Goal: Information Seeking & Learning: Learn about a topic

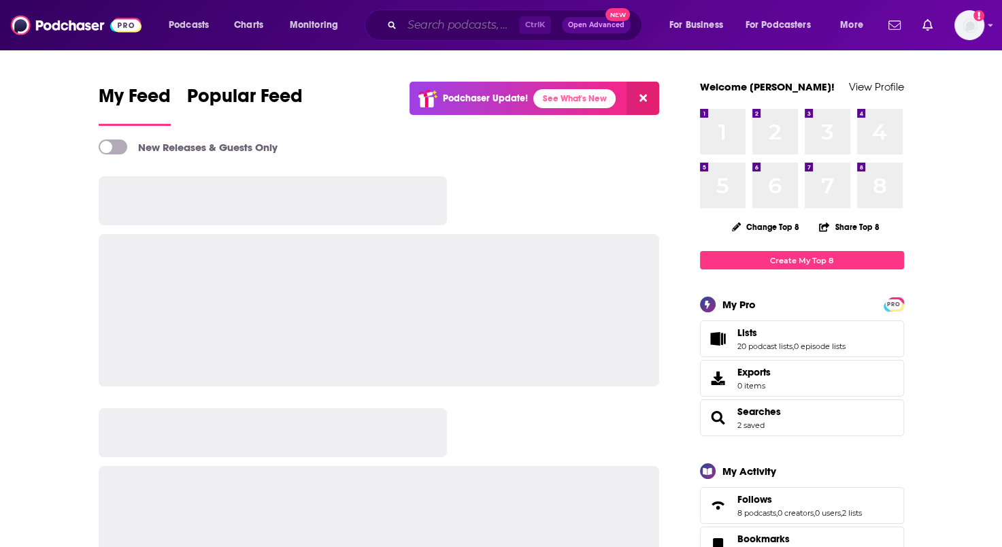
click at [462, 29] on input "Search podcasts, credits, & more..." at bounding box center [460, 25] width 117 height 22
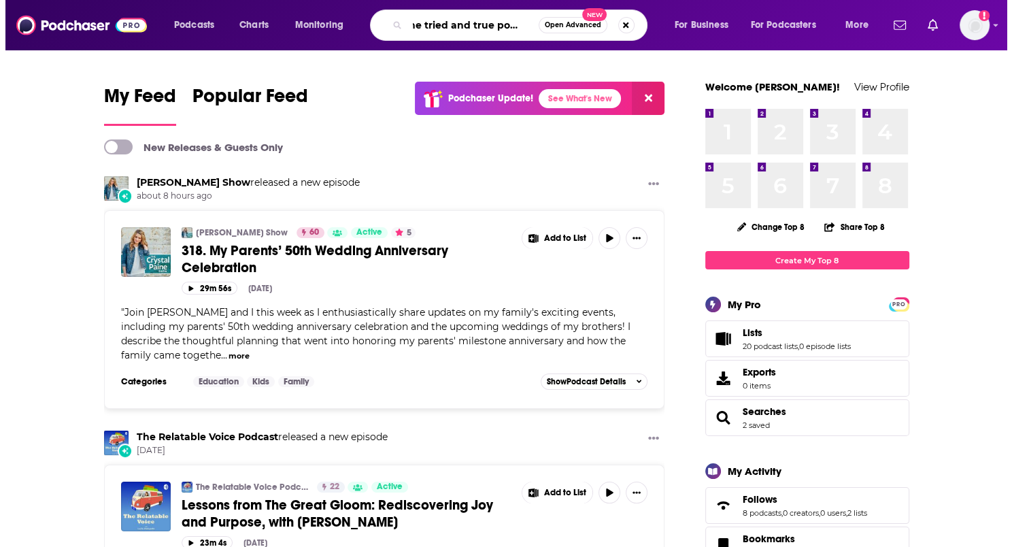
scroll to position [0, 12]
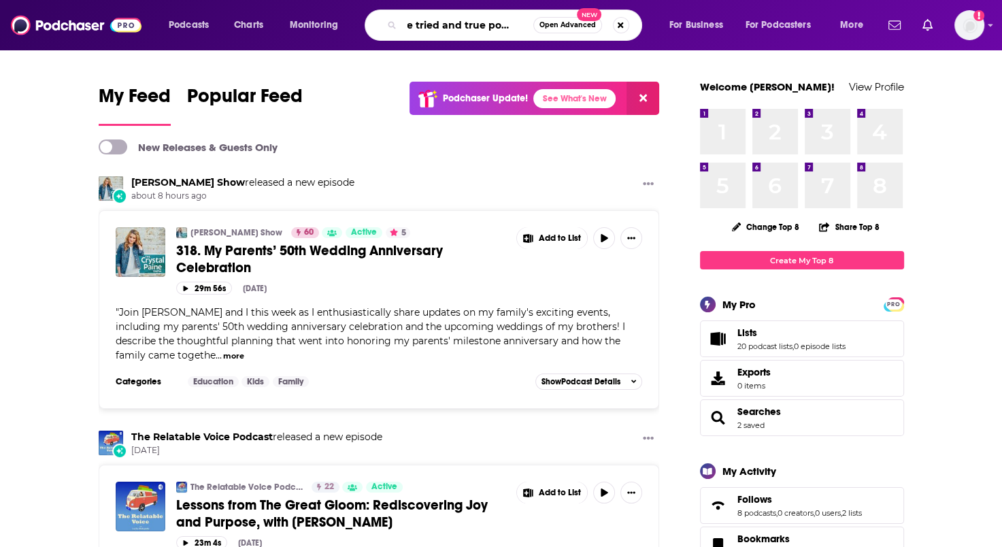
type input "the tried and true podcast"
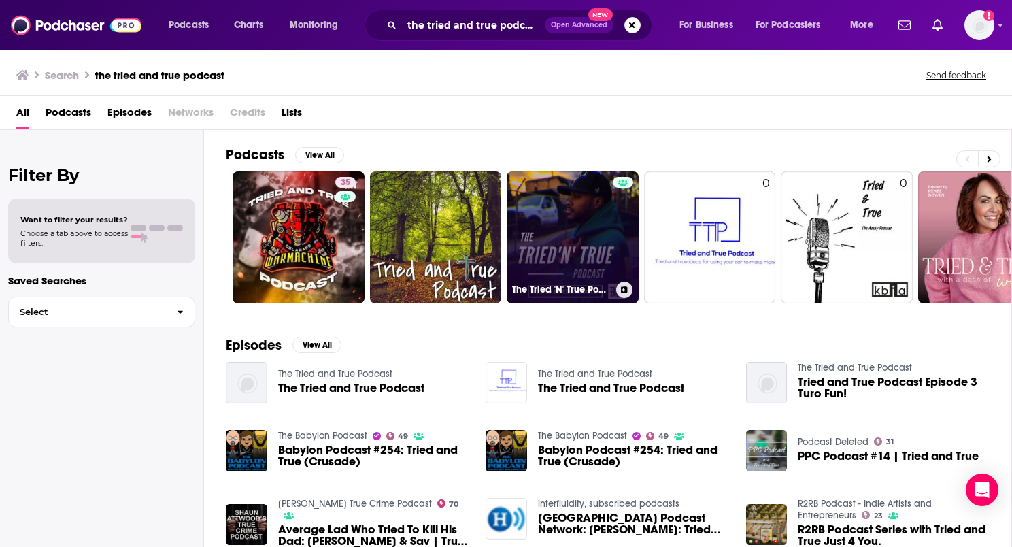
click at [598, 234] on link "The Tried 'N' True Podcast" at bounding box center [573, 237] width 132 height 132
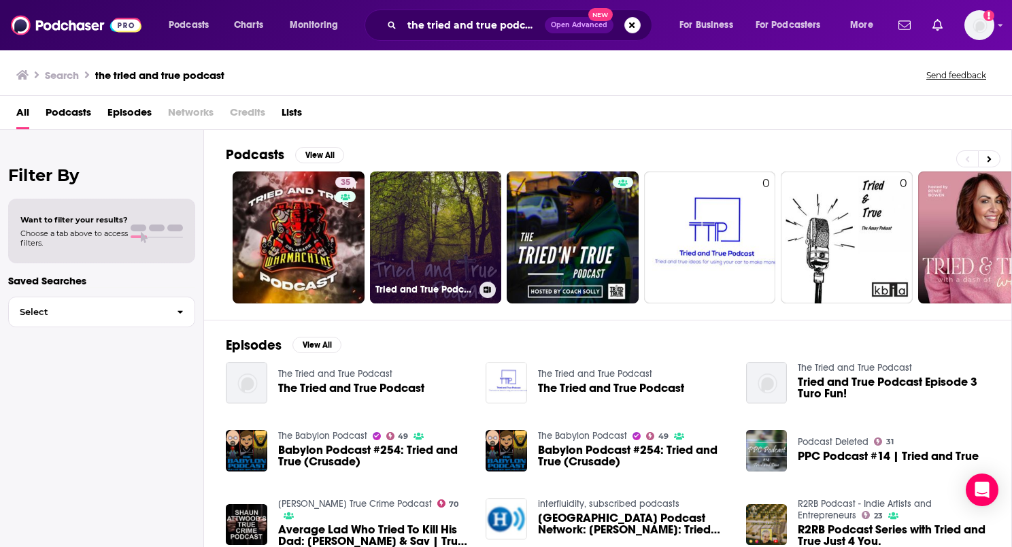
click at [418, 252] on link "Tried and True Podcast" at bounding box center [436, 237] width 132 height 132
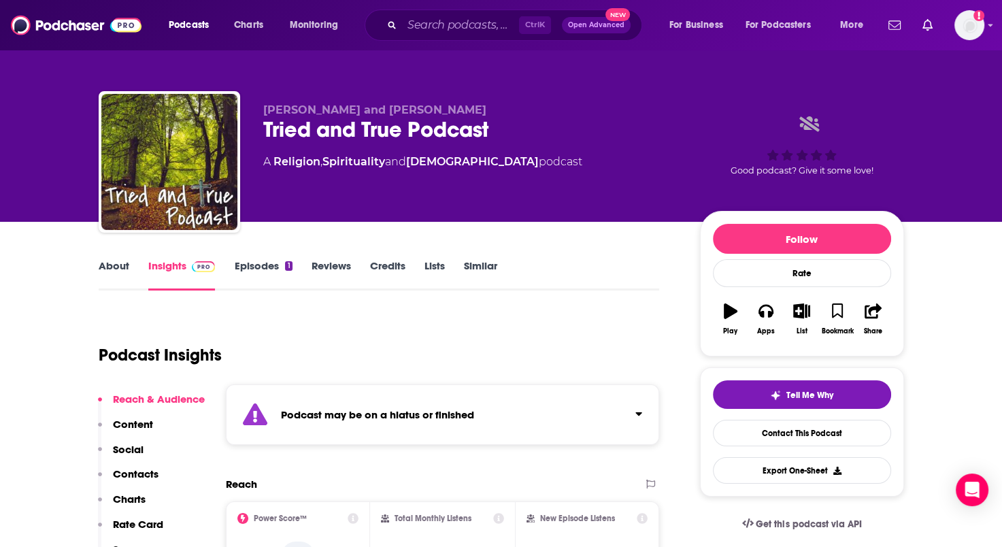
click at [117, 261] on link "About" at bounding box center [114, 274] width 31 height 31
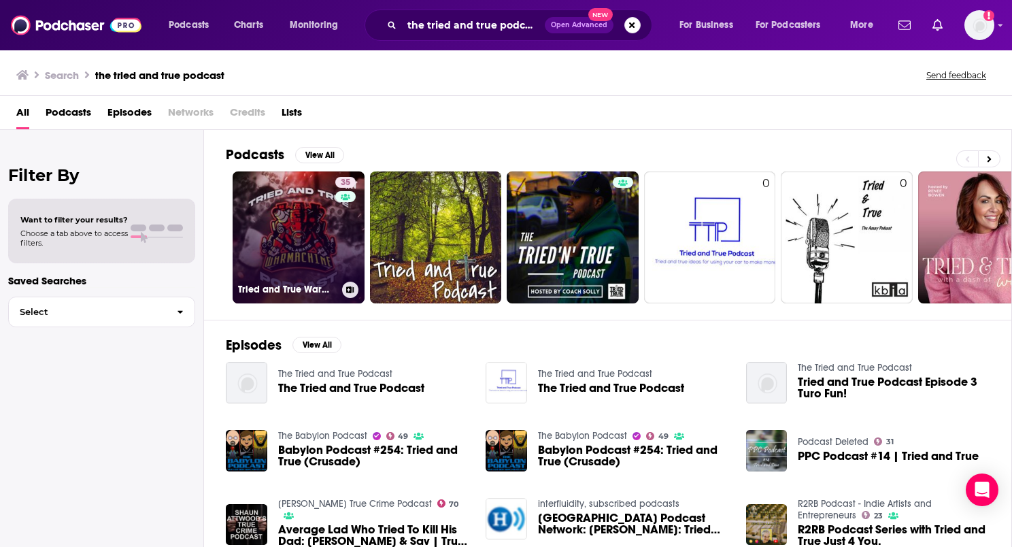
click at [297, 243] on link "35 Tried and True Warmachine podcast" at bounding box center [299, 237] width 132 height 132
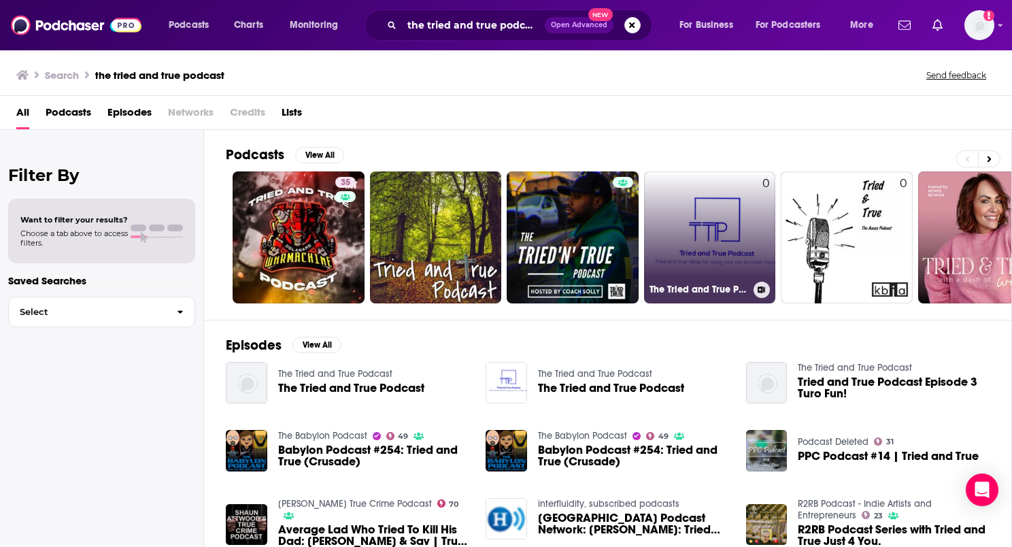
click at [711, 253] on link "0 The Tried and True Podcast" at bounding box center [710, 237] width 132 height 132
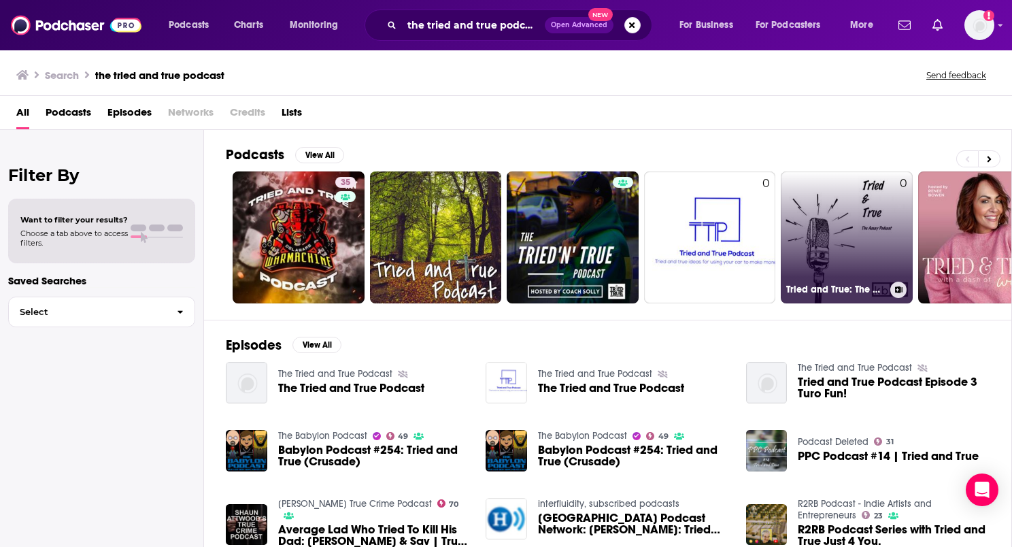
click at [872, 269] on link "0 Tried and True: The Assay Podcast" at bounding box center [847, 237] width 132 height 132
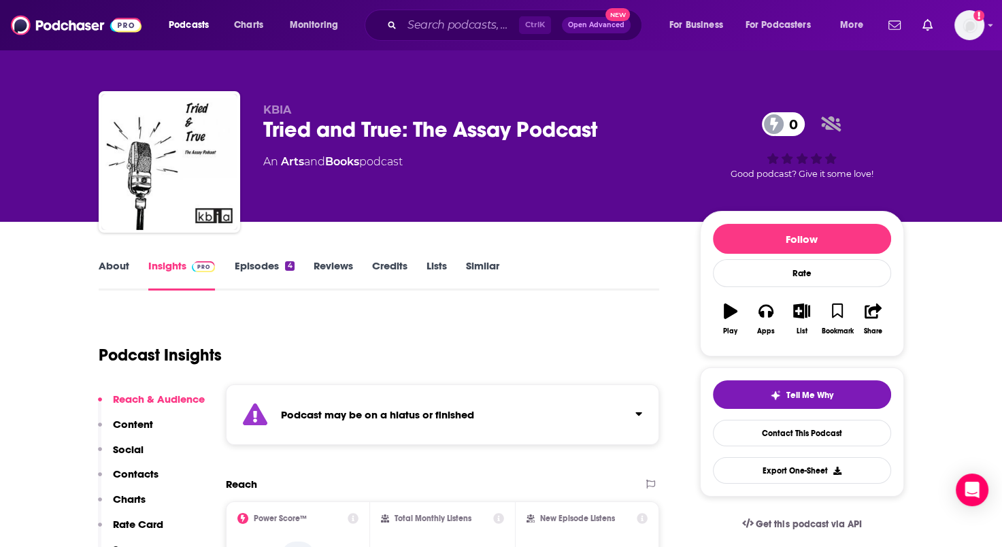
click at [114, 264] on link "About" at bounding box center [114, 274] width 31 height 31
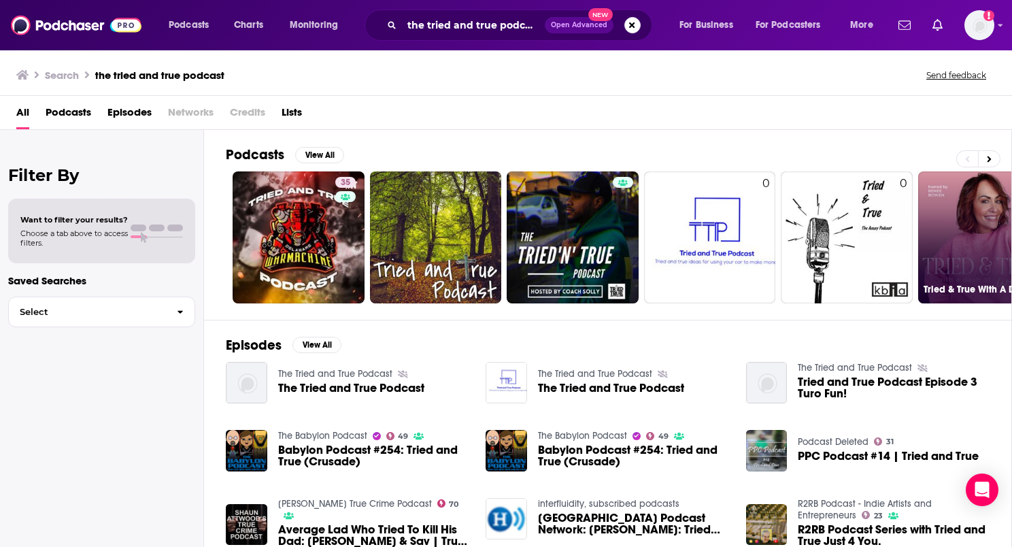
click at [966, 243] on link "39 Tried & True With A Dash of Woo" at bounding box center [984, 237] width 132 height 132
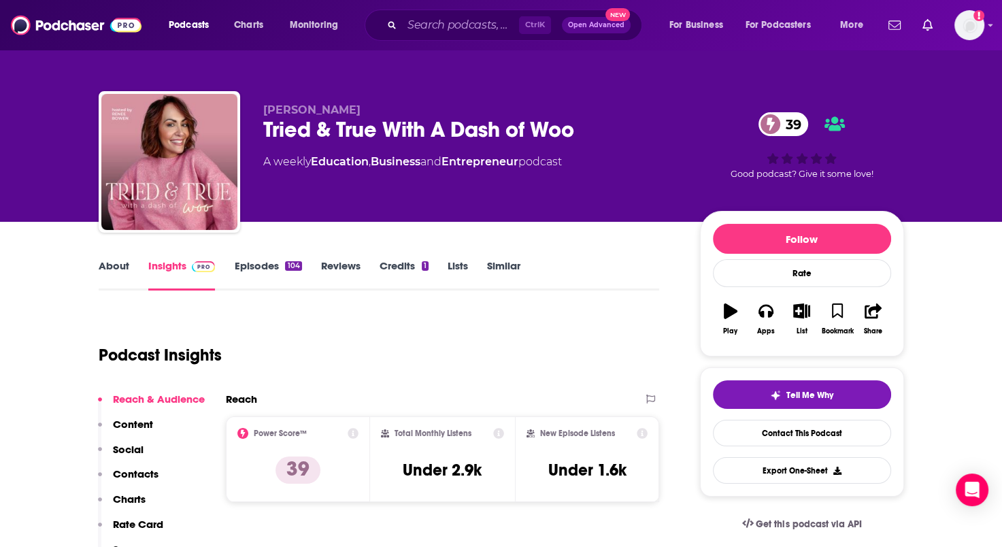
click at [117, 263] on link "About" at bounding box center [114, 274] width 31 height 31
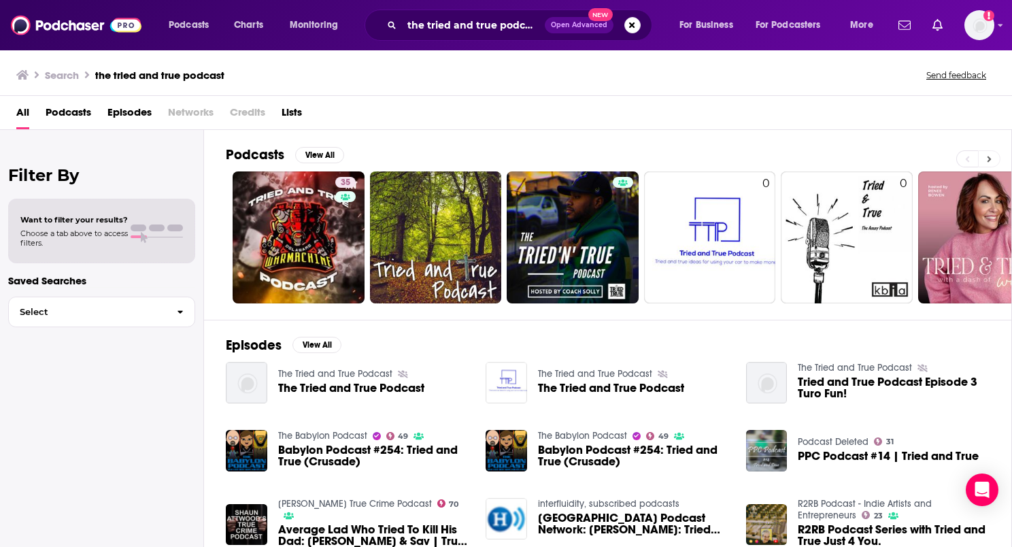
click at [988, 158] on icon at bounding box center [989, 159] width 5 height 10
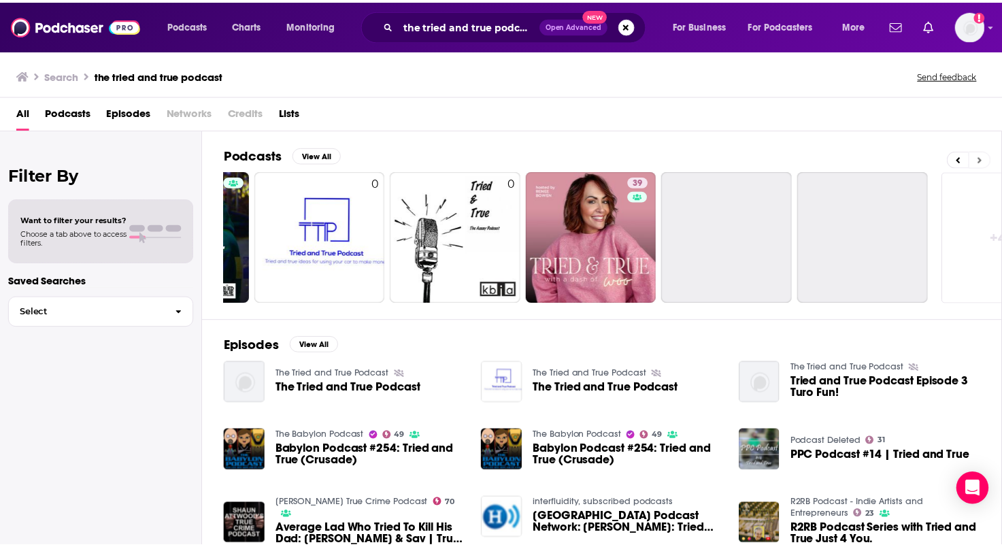
scroll to position [0, 462]
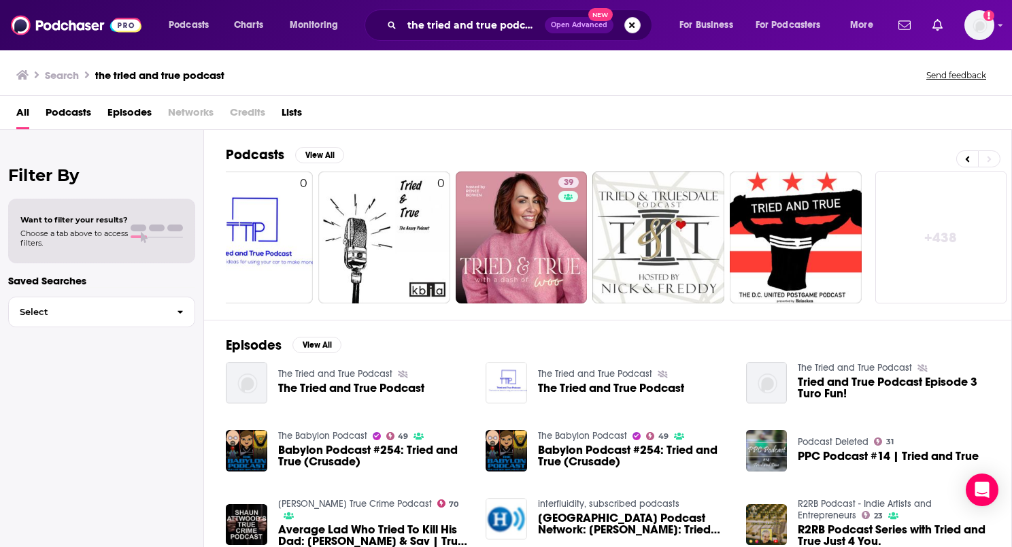
click at [635, 22] on button "Search podcasts, credits, & more..." at bounding box center [632, 25] width 16 height 16
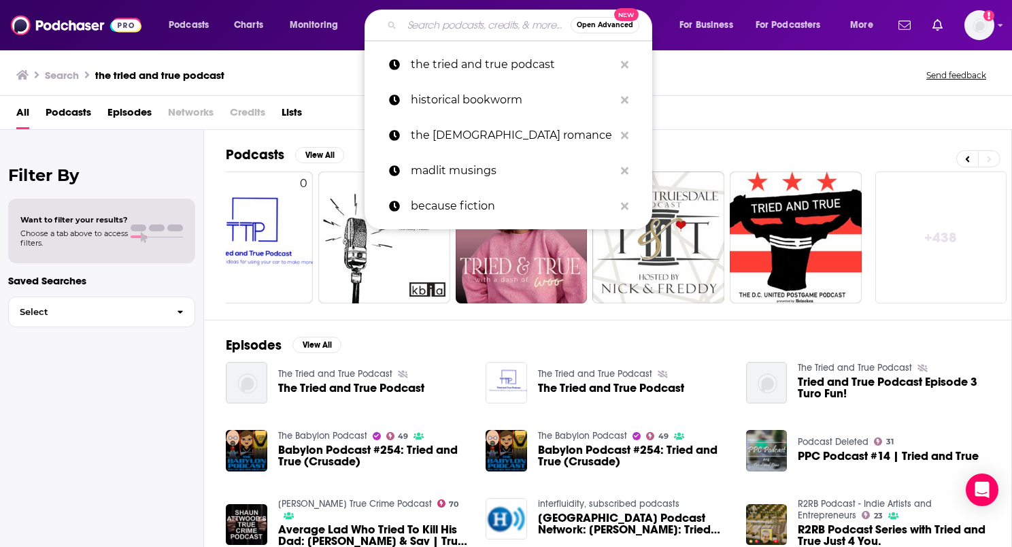
paste input "[PERSON_NAME]"
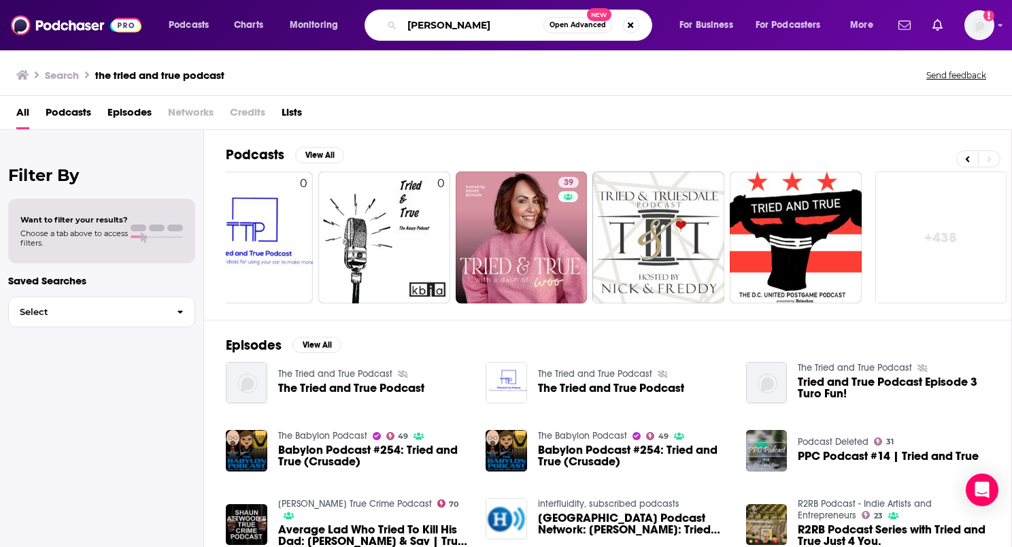
type input "[PERSON_NAME]"
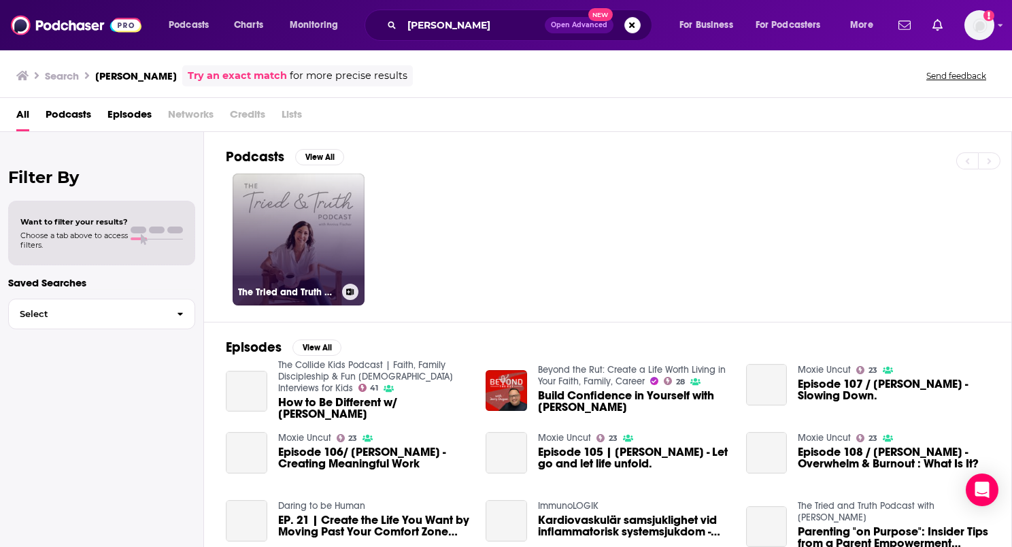
click at [318, 234] on link "The Tried and Truth Podcast with [PERSON_NAME]" at bounding box center [299, 239] width 132 height 132
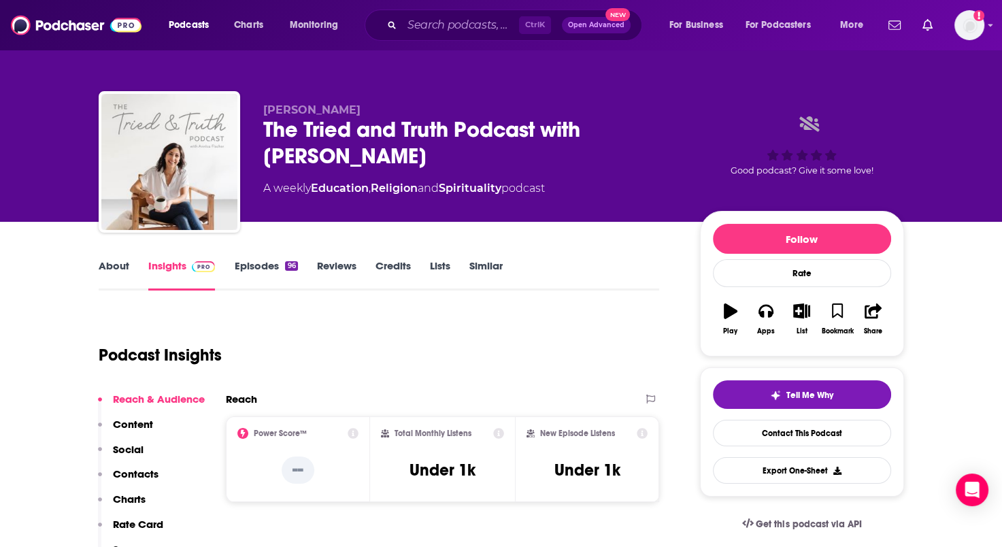
click at [103, 261] on link "About" at bounding box center [114, 274] width 31 height 31
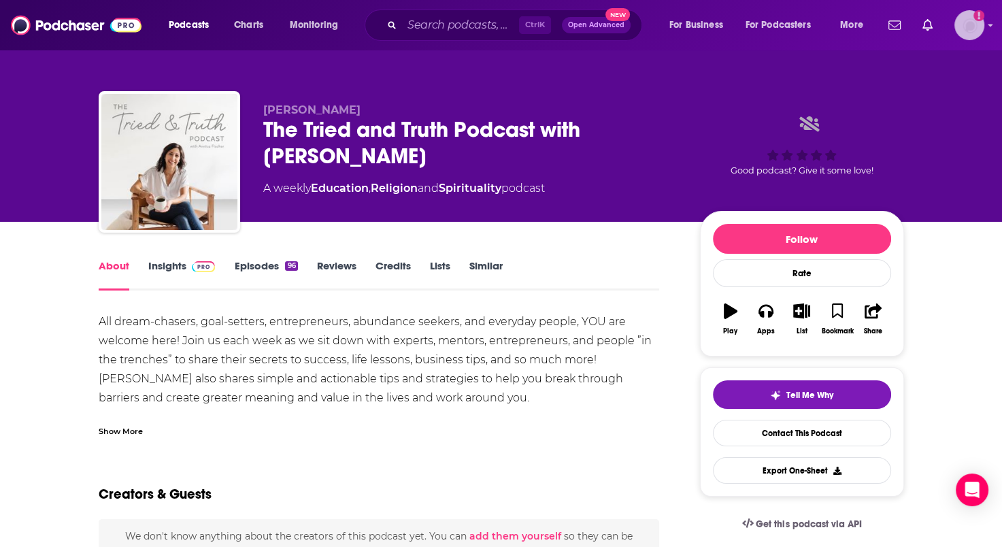
click at [992, 22] on icon "Show profile menu" at bounding box center [989, 25] width 5 height 8
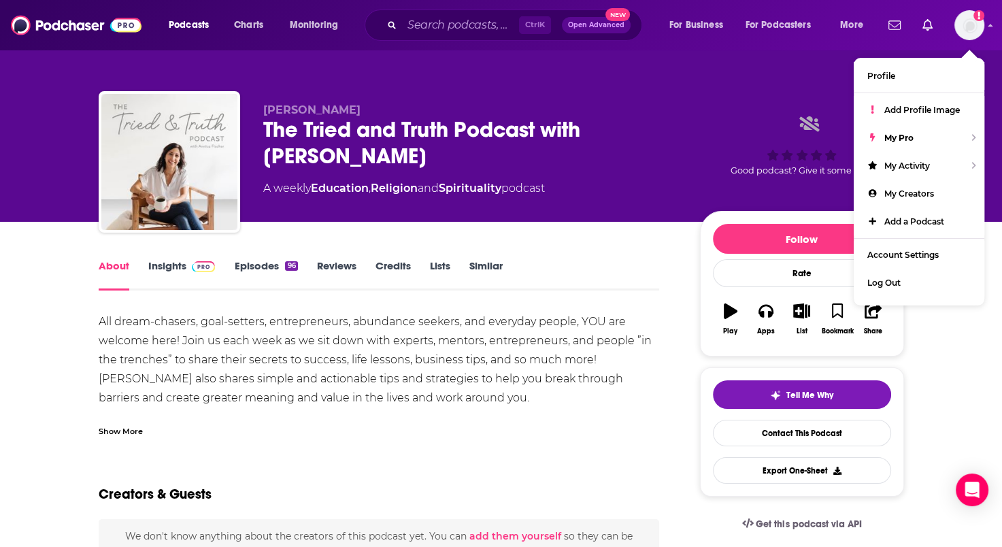
click at [806, 65] on div "[PERSON_NAME] The Tried and Truth Podcast with [PERSON_NAME] A weekly Education…" at bounding box center [501, 111] width 871 height 222
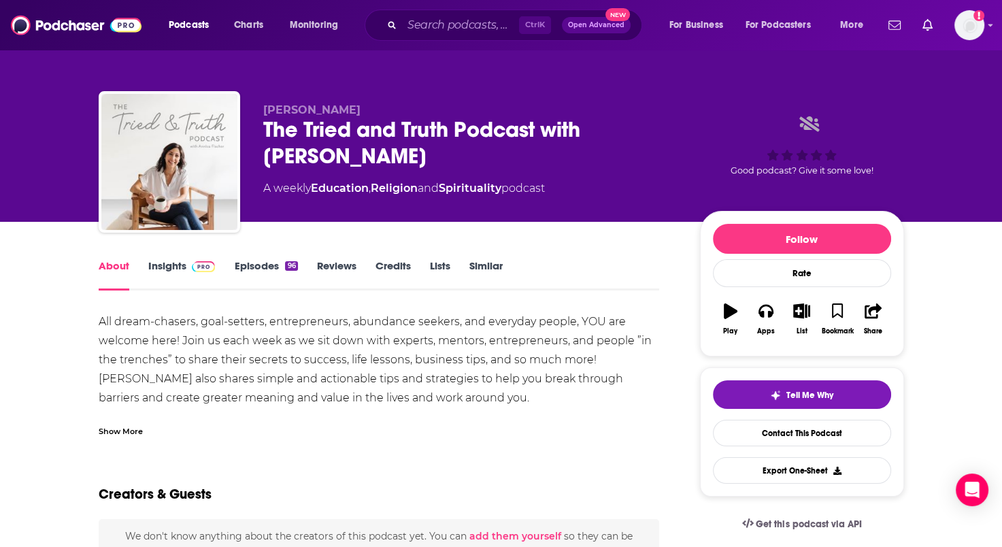
click at [169, 258] on div "About Insights Episodes 96 Reviews Credits Lists Similar" at bounding box center [379, 273] width 561 height 33
click at [169, 265] on link "Insights" at bounding box center [181, 274] width 67 height 31
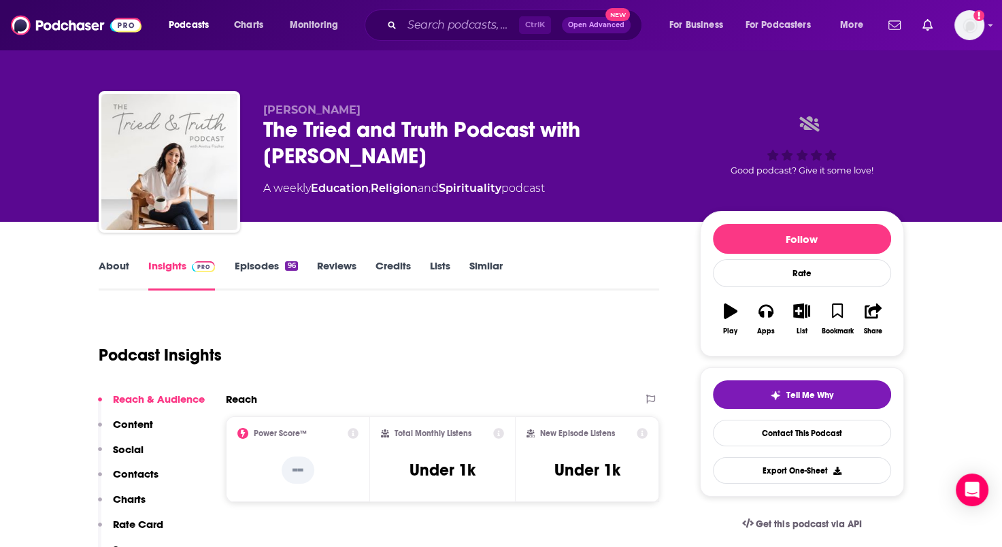
click at [258, 265] on link "Episodes 96" at bounding box center [265, 274] width 63 height 31
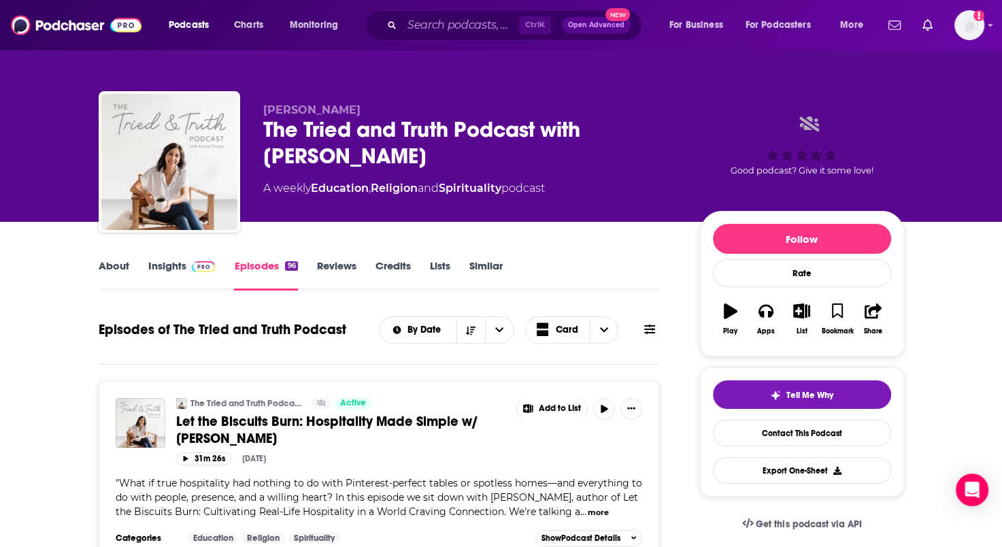
click at [103, 270] on link "About" at bounding box center [114, 274] width 31 height 31
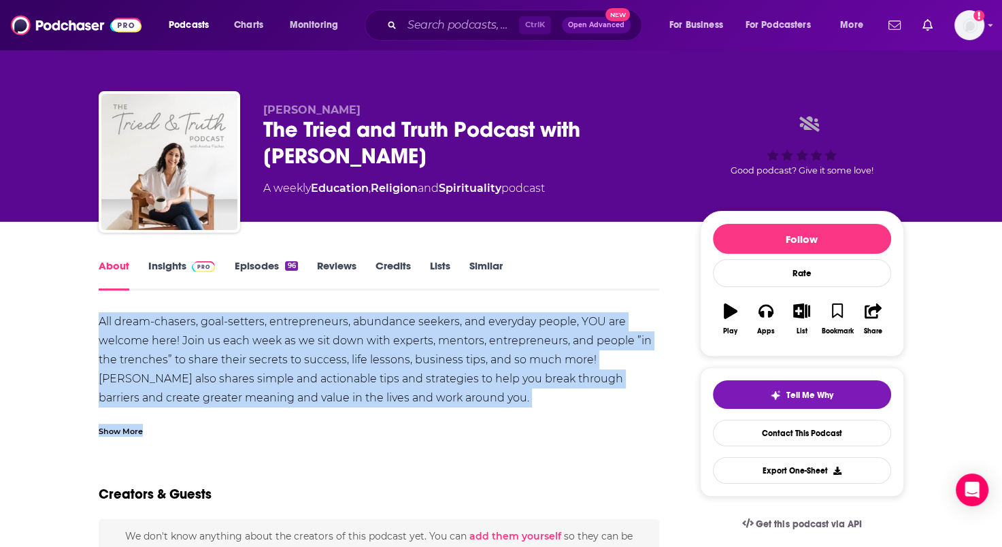
drag, startPoint x: 92, startPoint y: 321, endPoint x: 382, endPoint y: 408, distance: 303.2
drag, startPoint x: 382, startPoint y: 408, endPoint x: 294, endPoint y: 384, distance: 91.7
copy div "All dream-chasers, goal-setters, entrepreneurs, abundance seekers, and everyday…"
